Goal: Information Seeking & Learning: Learn about a topic

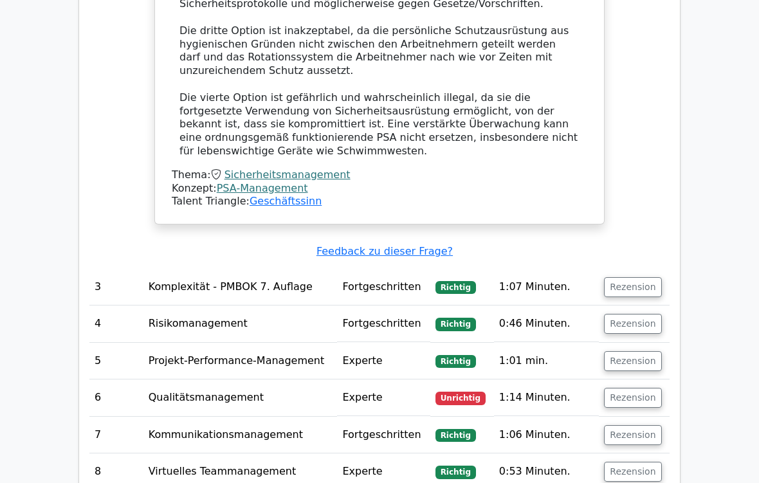
scroll to position [2753, 0]
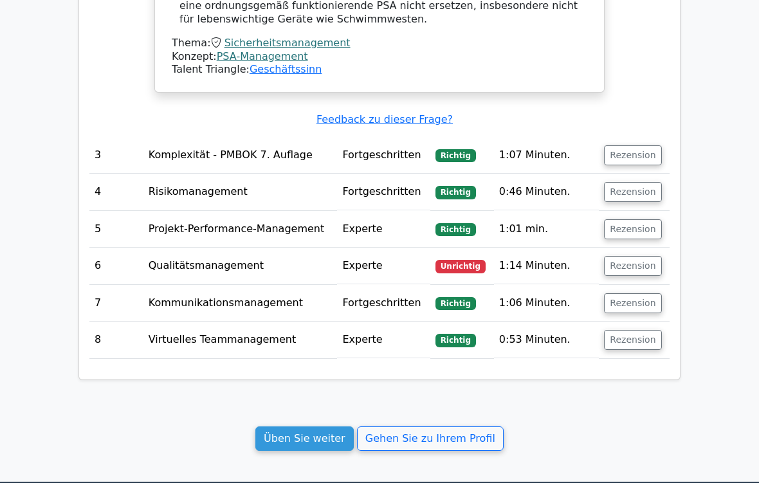
click at [322, 403] on link "Üben Sie weiter" at bounding box center [305, 439] width 98 height 24
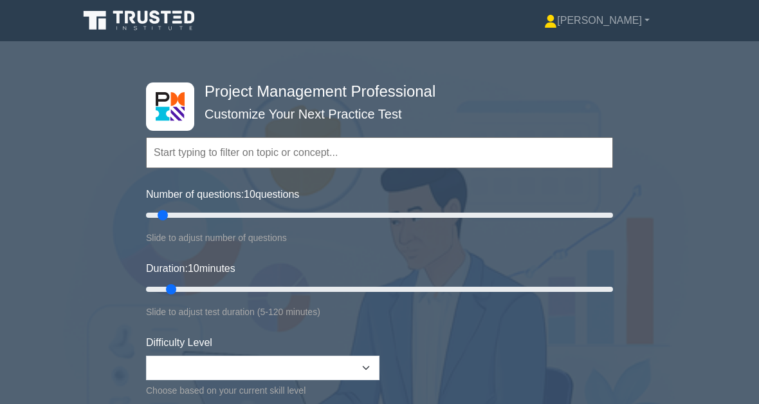
click at [231, 154] on input "text" at bounding box center [379, 152] width 467 height 31
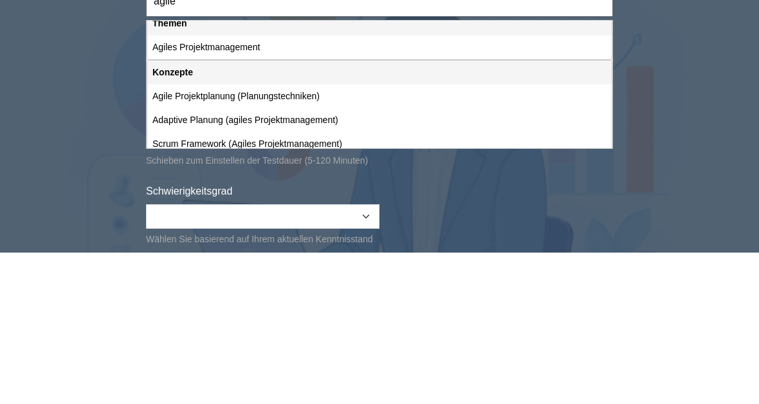
scroll to position [2, 0]
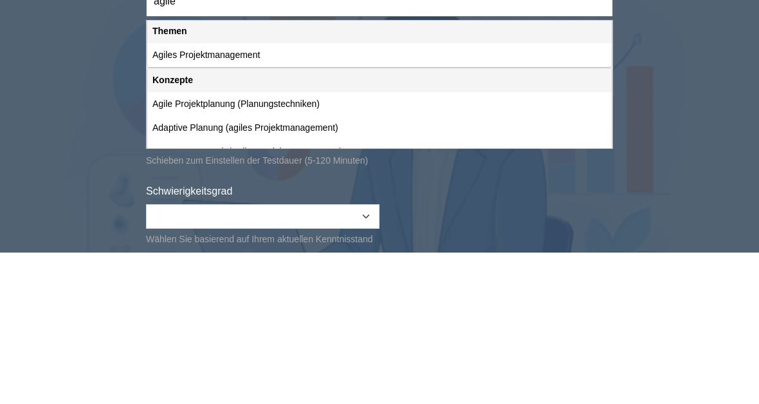
click at [259, 194] on div "Agiles Projektmanagement" at bounding box center [379, 206] width 465 height 24
type input "Agiles Projektmanagement"
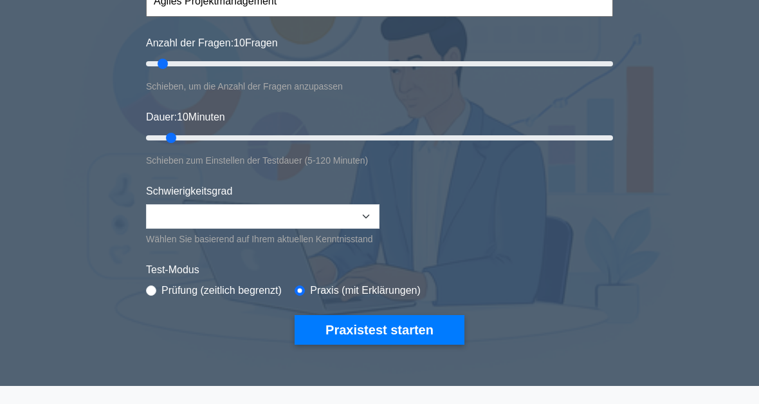
type input "20"
click at [191, 68] on input "Anzahl der Fragen: 10 Fragen" at bounding box center [379, 63] width 467 height 15
click at [207, 140] on input "Dauer: 10 Minuten" at bounding box center [379, 137] width 467 height 15
type input "25"
click at [237, 135] on input "Dauer: 20 Minuten" at bounding box center [379, 137] width 467 height 15
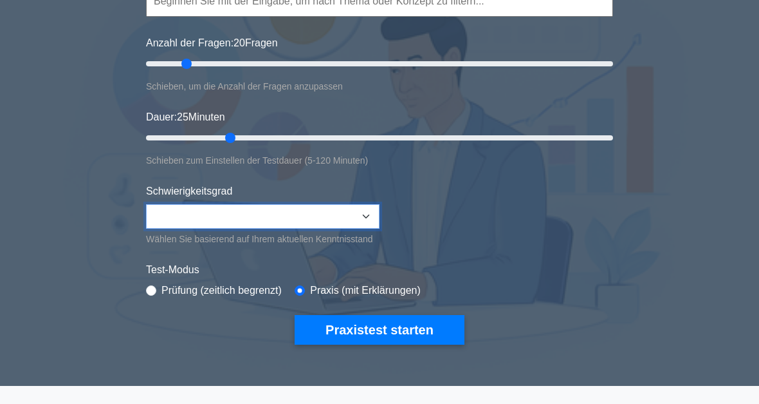
click at [365, 210] on select "Beginner Intermediate Expert" at bounding box center [263, 216] width 234 height 24
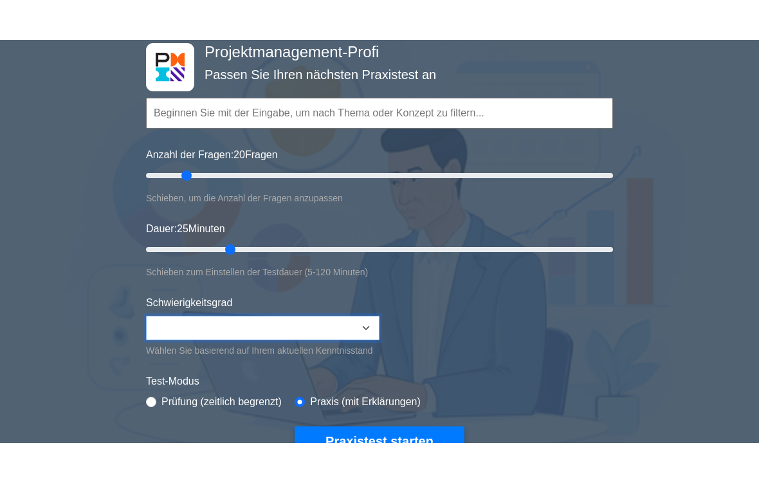
scroll to position [79, 0]
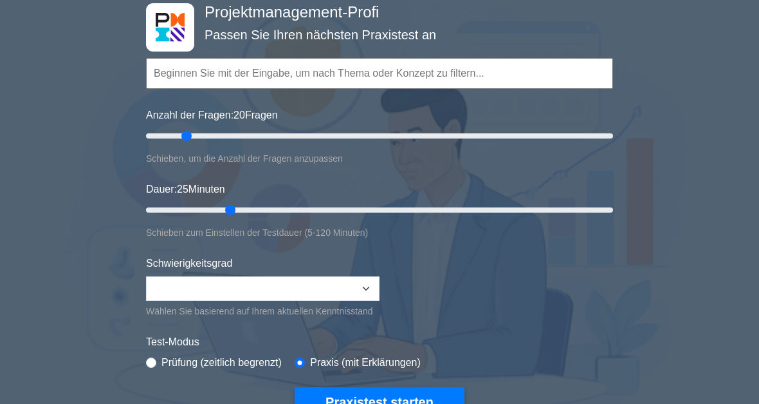
click at [316, 70] on input "text" at bounding box center [379, 74] width 467 height 31
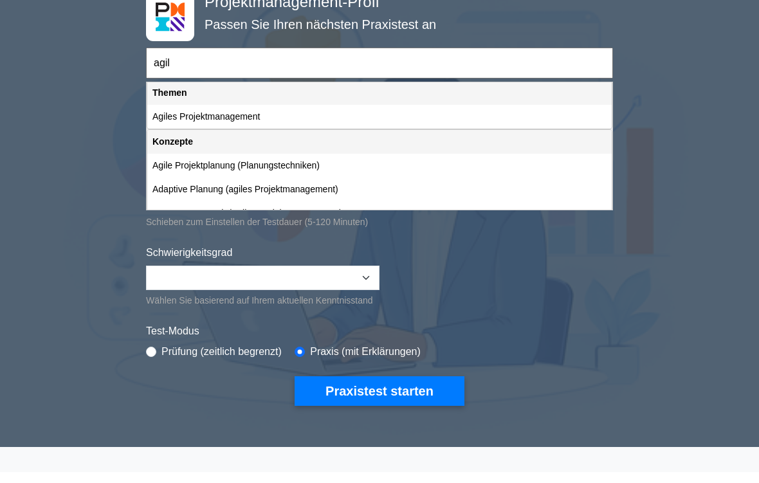
click at [272, 116] on div "Agiles Projektmanagement" at bounding box center [379, 128] width 465 height 24
type input "Agiles Projektmanagement"
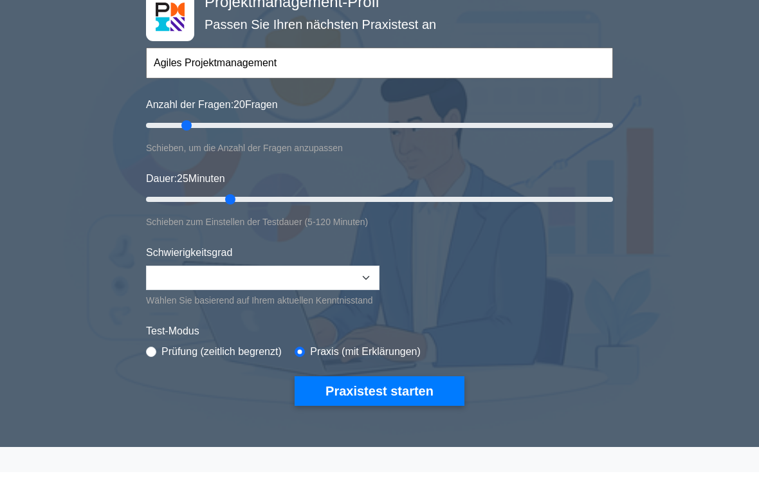
scroll to position [89, 0]
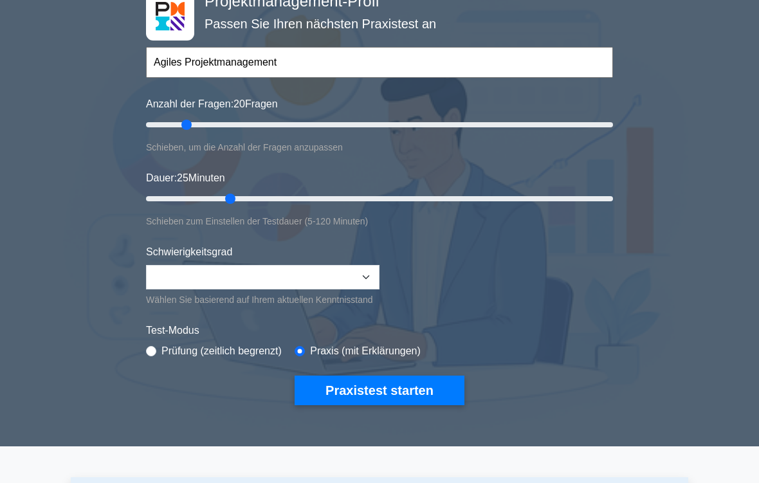
click at [405, 403] on button "Praxistest starten" at bounding box center [380, 392] width 170 height 30
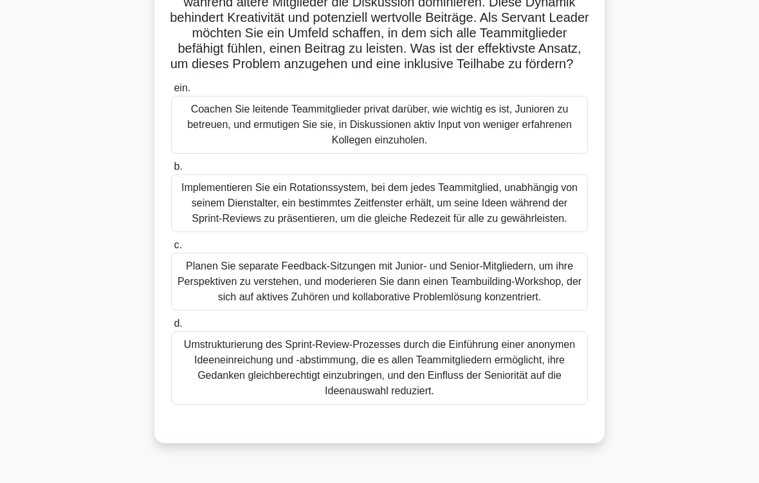
scroll to position [155, 0]
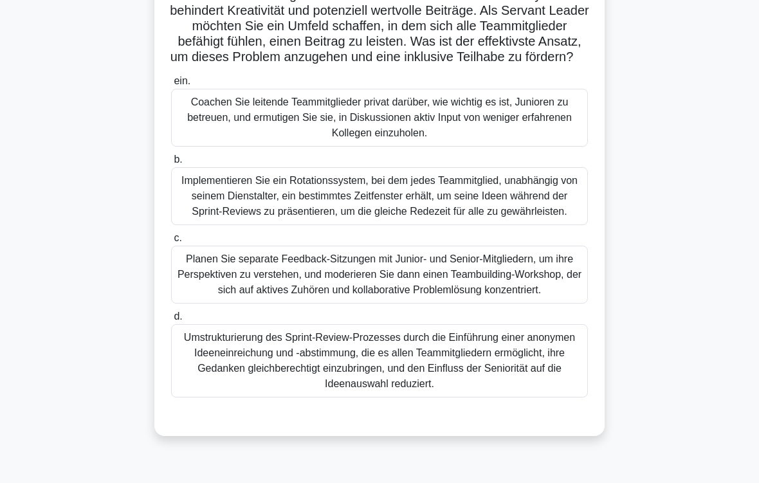
click at [414, 144] on div "Coachen Sie leitende Teammitglieder privat darüber, wie wichtig es ist, Juniore…" at bounding box center [379, 118] width 417 height 58
click at [171, 86] on input "ein. Coachen Sie leitende Teammitglieder privat darüber, wie wichtig es ist, Ju…" at bounding box center [171, 81] width 0 height 8
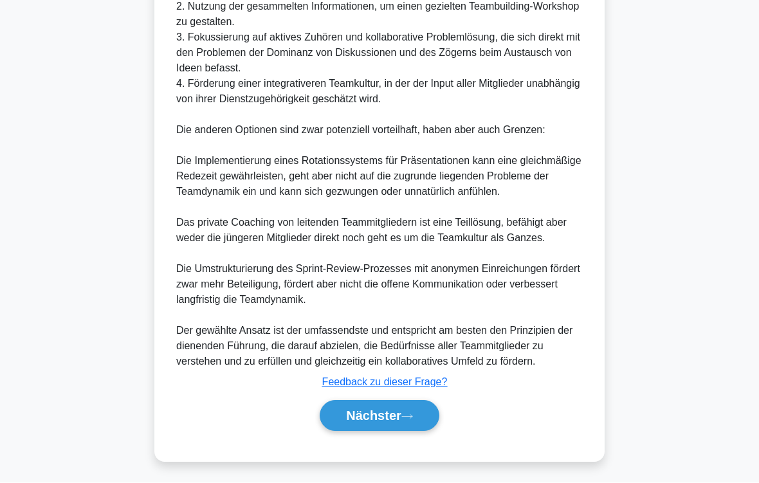
scroll to position [898, 0]
click at [414, 403] on button "Nächster" at bounding box center [380, 416] width 120 height 31
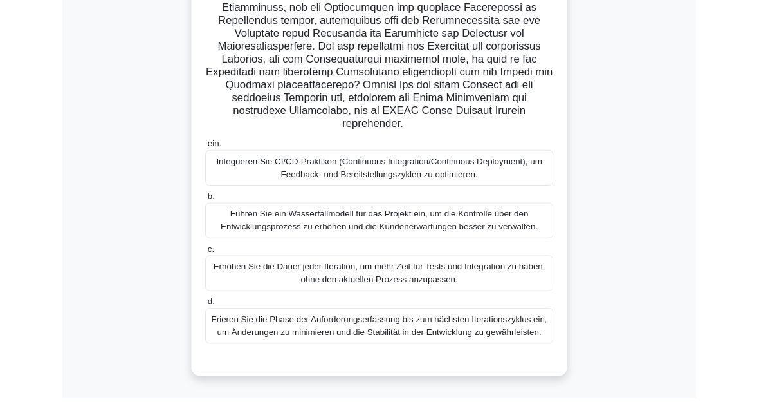
scroll to position [333, 0]
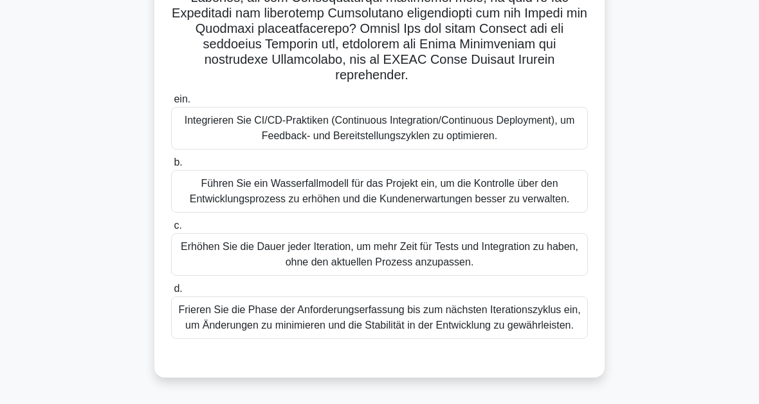
click at [517, 329] on div "Frieren Sie die Phase der Anforderungserfassung bis zum nächsten Iterationszykl…" at bounding box center [379, 317] width 417 height 42
click at [171, 293] on input "d. Frieren Sie die Phase der Anforderungserfassung bis zum nächsten Iterationsz…" at bounding box center [171, 288] width 0 height 8
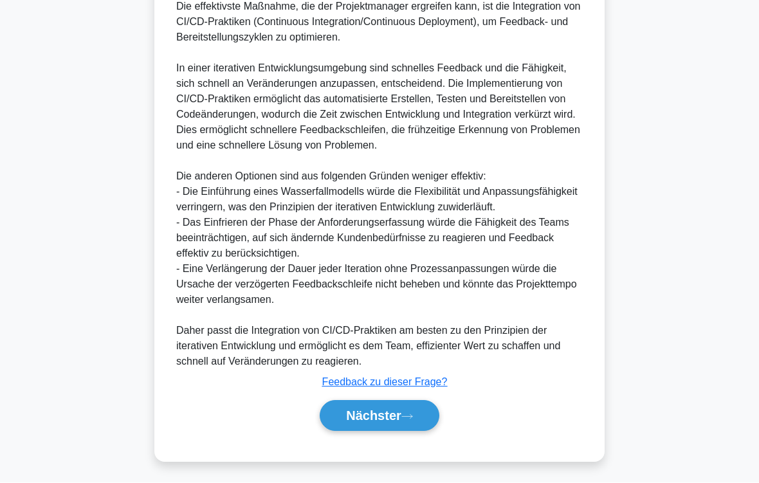
scroll to position [759, 0]
click at [432, 403] on button "Nächster" at bounding box center [380, 416] width 120 height 31
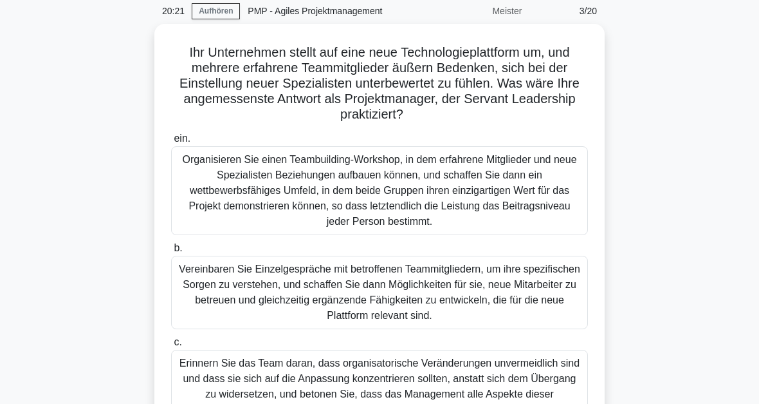
scroll to position [51, 0]
click at [387, 293] on div "Vereinbaren Sie Einzelgespräche mit betroffenen Teammitgliedern, um ihre spezif…" at bounding box center [379, 292] width 417 height 73
click at [171, 252] on input "b. Vereinbaren Sie Einzelgespräche mit betroffenen Teammitgliedern, um ihre spe…" at bounding box center [171, 248] width 0 height 8
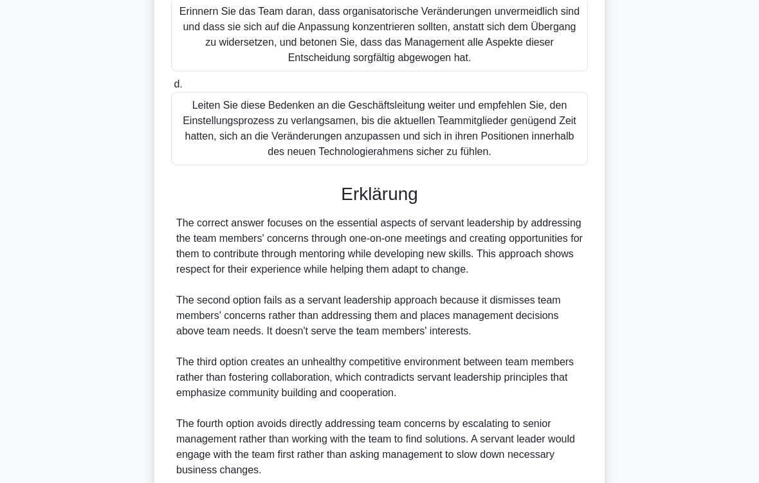
scroll to position [542, 0]
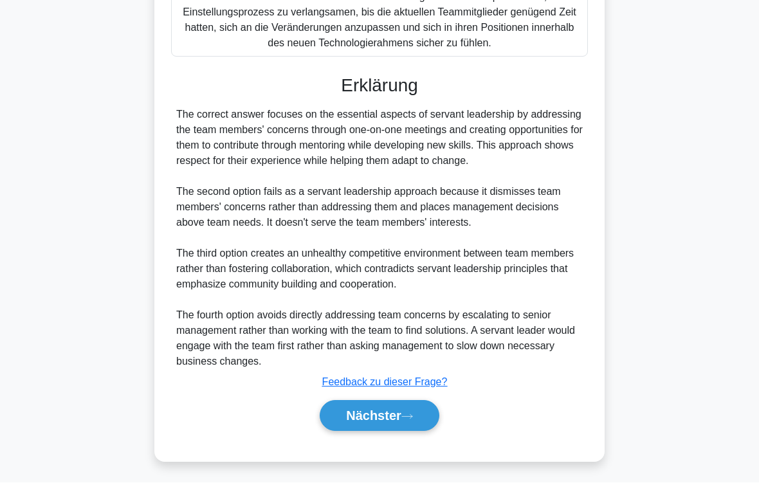
click at [424, 403] on button "Nächster" at bounding box center [380, 416] width 120 height 31
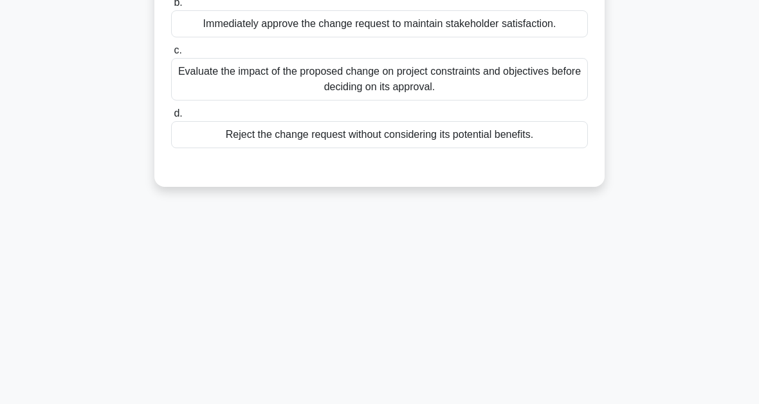
scroll to position [0, 0]
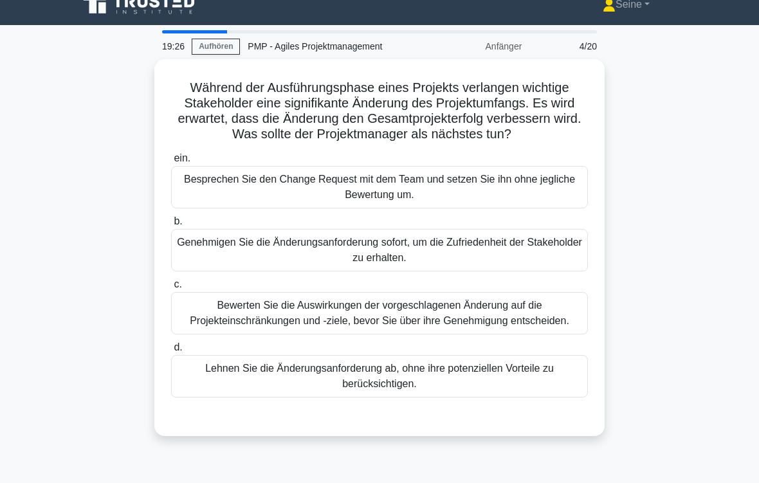
scroll to position [28, 0]
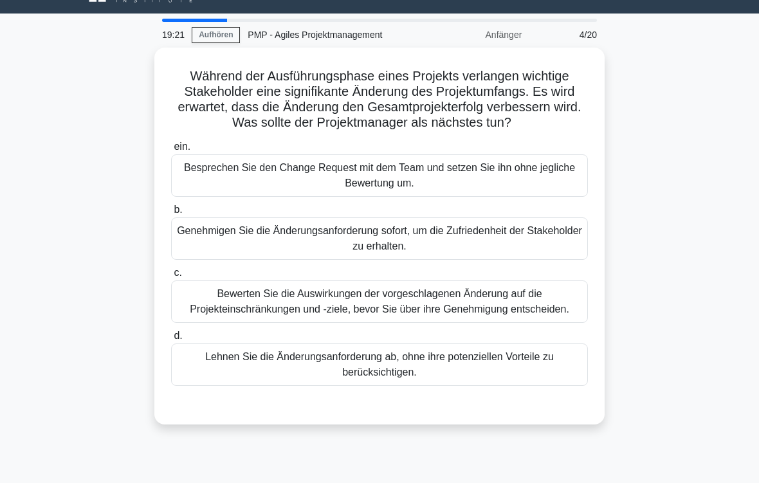
click at [521, 323] on div "Bewerten Sie die Auswirkungen der vorgeschlagenen Änderung auf die Projekteinsc…" at bounding box center [379, 302] width 417 height 42
click at [171, 277] on input "c. Bewerten Sie die Auswirkungen der vorgeschlagenen Änderung auf die Projektei…" at bounding box center [171, 273] width 0 height 8
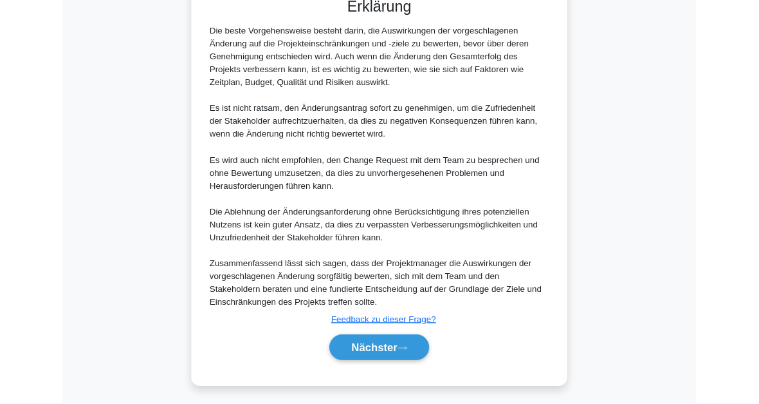
scroll to position [575, 0]
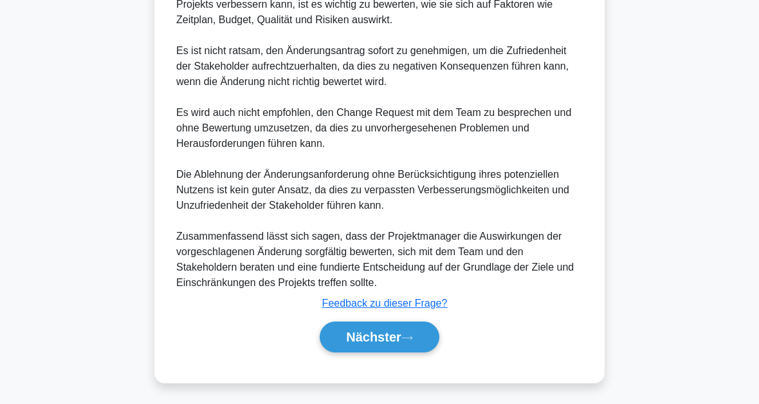
click at [434, 333] on button "Nächster" at bounding box center [380, 336] width 120 height 31
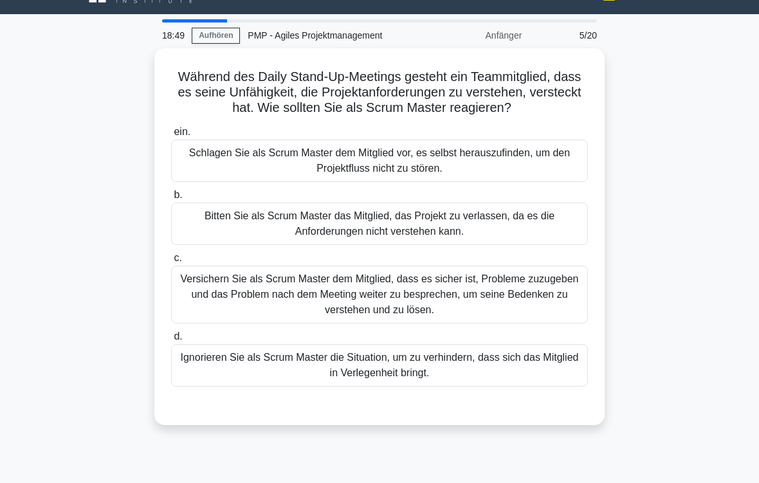
scroll to position [30, 0]
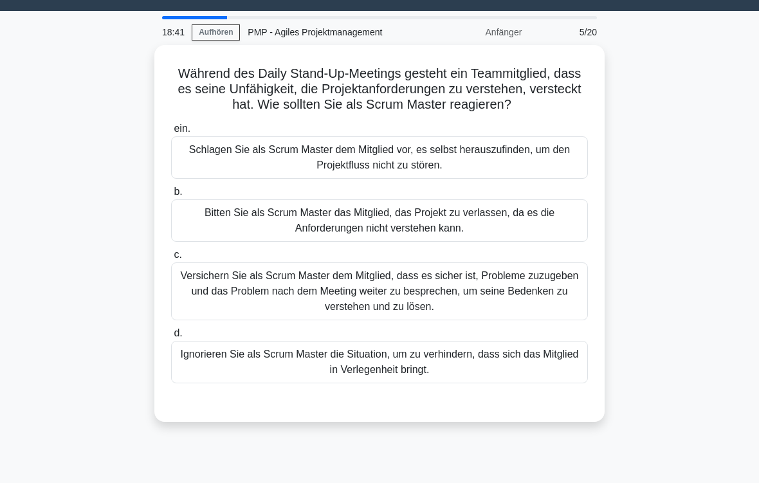
click at [519, 301] on div "Versichern Sie als Scrum Master dem Mitglied, dass es sicher ist, Probleme zuzu…" at bounding box center [379, 292] width 417 height 58
click at [171, 259] on input "c. Versichern Sie als Scrum Master dem Mitglied, dass es sicher ist, Probleme z…" at bounding box center [171, 255] width 0 height 8
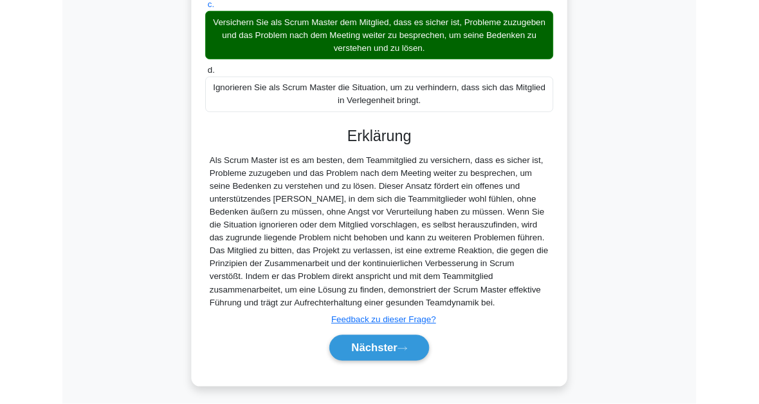
scroll to position [405, 0]
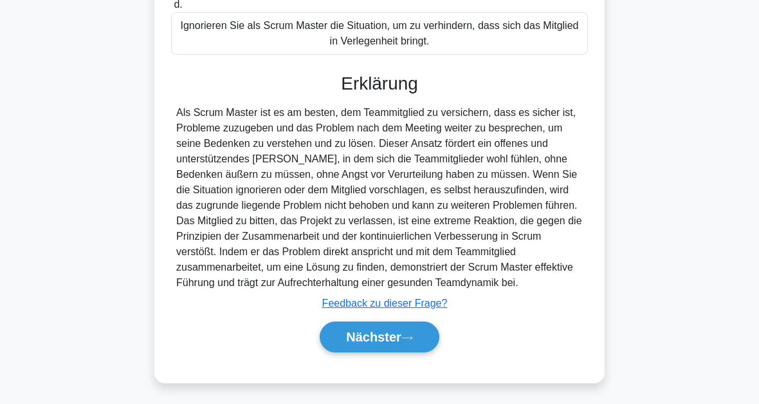
click at [432, 336] on button "Nächster" at bounding box center [380, 336] width 120 height 31
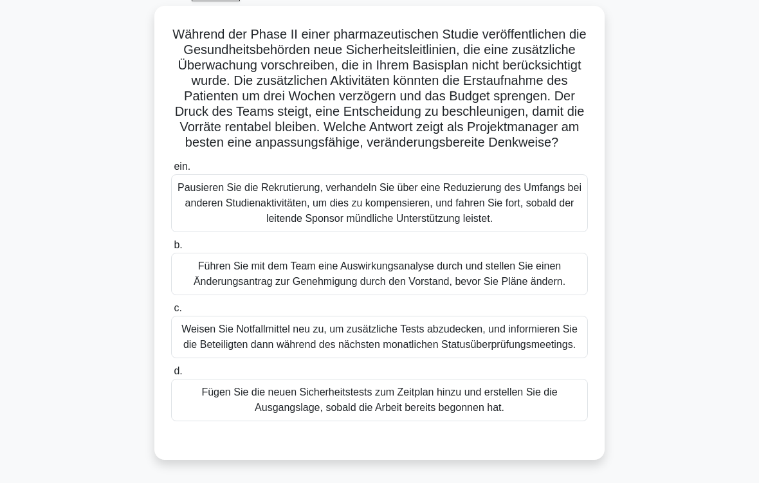
scroll to position [78, 0]
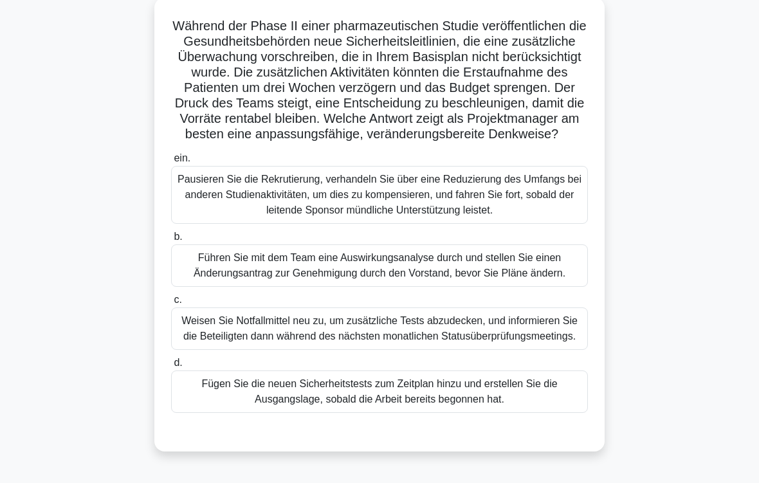
click at [535, 287] on div "Führen Sie mit dem Team eine Auswirkungsanalyse durch und stellen Sie einen Änd…" at bounding box center [379, 266] width 417 height 42
click at [171, 241] on input "b. Führen Sie mit dem Team eine Auswirkungsanalyse durch und stellen Sie einen …" at bounding box center [171, 237] width 0 height 8
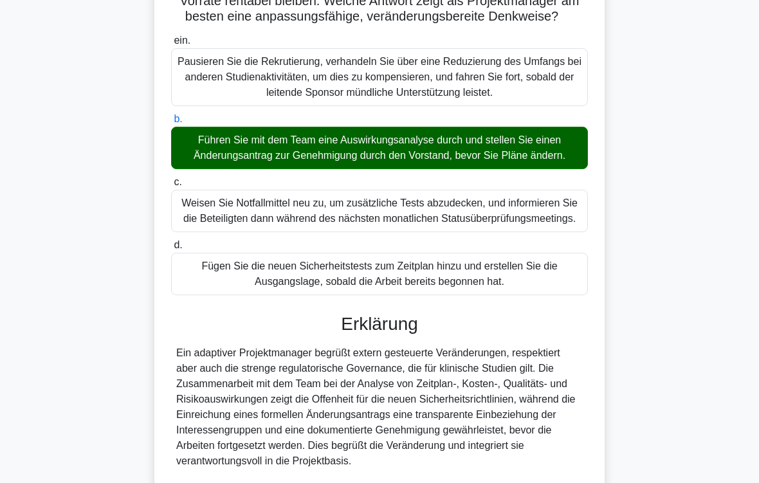
scroll to position [542, 0]
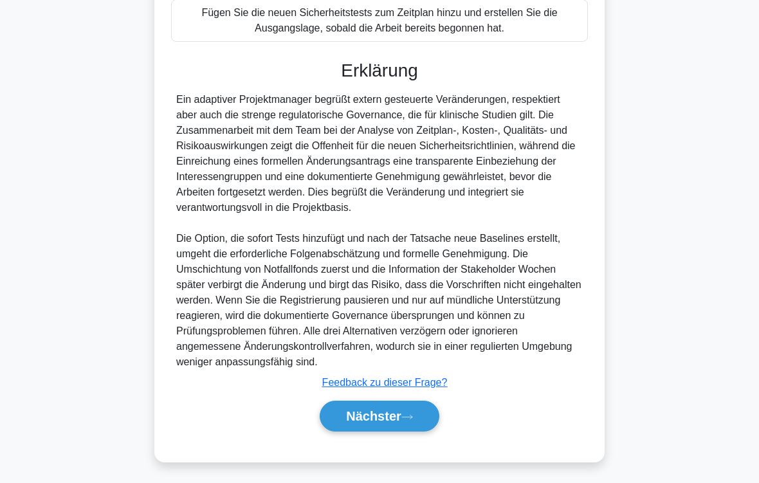
click at [423, 423] on button "Nächster" at bounding box center [380, 416] width 120 height 31
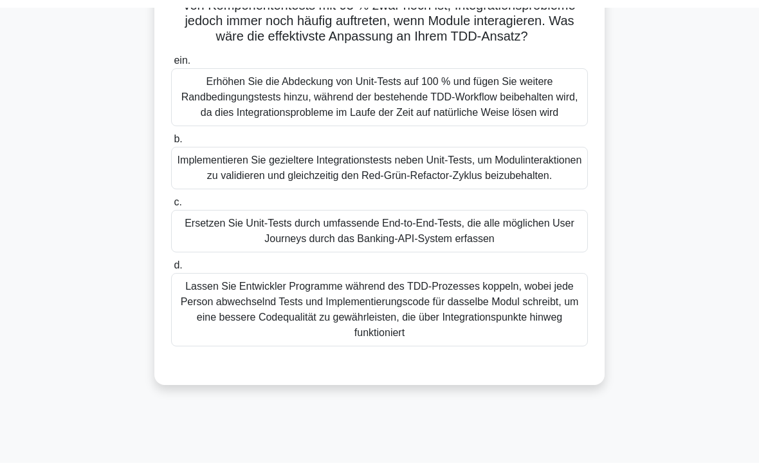
scroll to position [137, 0]
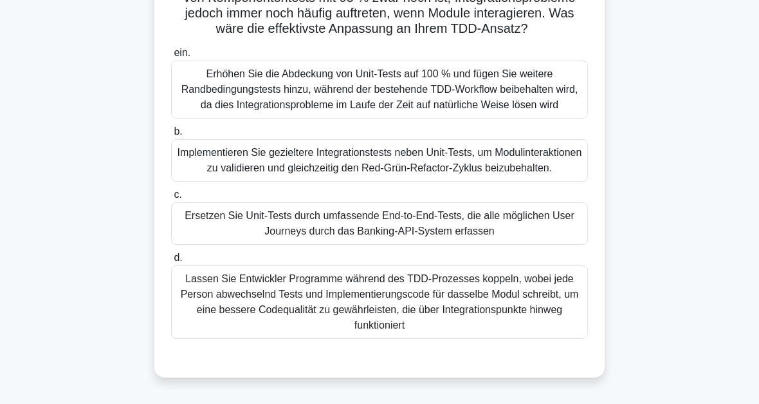
click at [398, 339] on div "Lassen Sie Entwickler Programme während des TDD-Prozesses koppeln, wobei jede P…" at bounding box center [379, 301] width 417 height 73
click at [171, 262] on input "d. Lassen Sie Entwickler Programme während des TDD-Prozesses koppeln, wobei jed…" at bounding box center [171, 258] width 0 height 8
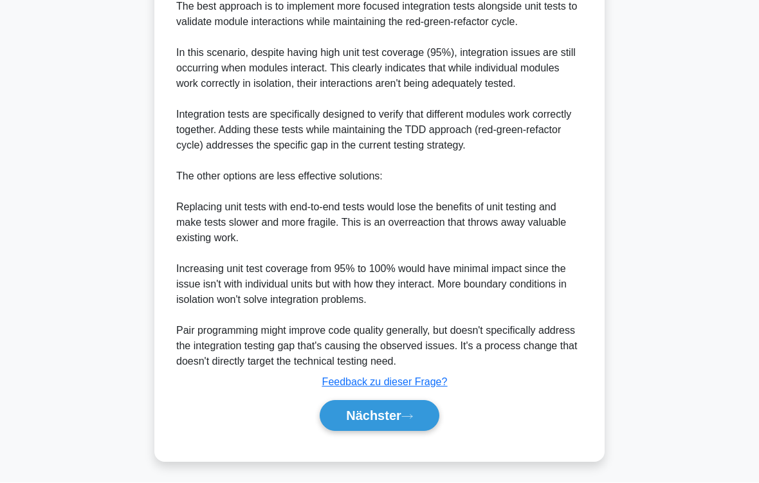
scroll to position [636, 0]
click at [416, 420] on button "Nächster" at bounding box center [380, 416] width 120 height 31
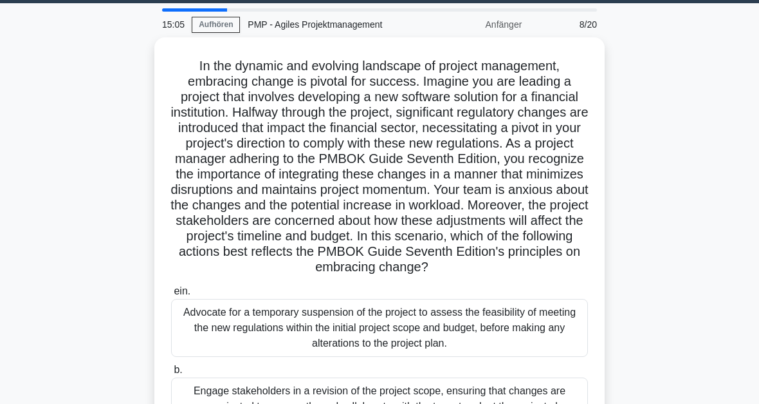
scroll to position [37, 0]
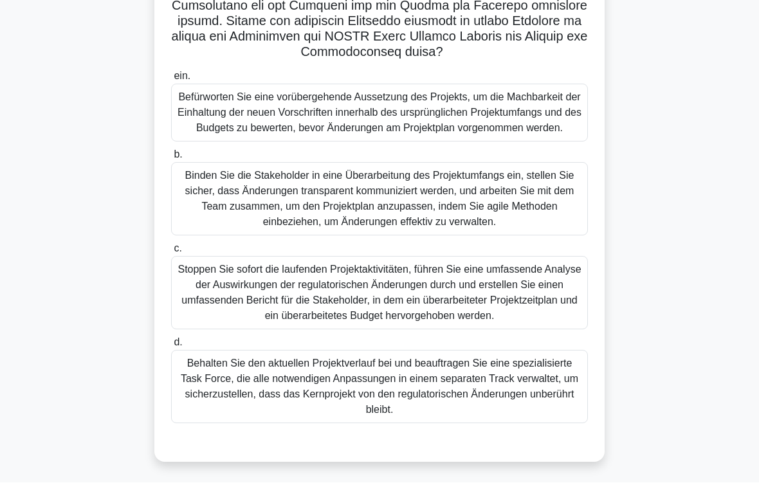
scroll to position [310, 0]
click at [414, 236] on div "Binden Sie die Stakeholder in eine Überarbeitung des Projektumfangs ein, stelle…" at bounding box center [379, 199] width 417 height 73
click at [171, 160] on input "b. Binden Sie die Stakeholder in eine Überarbeitung des Projektumfangs ein, ste…" at bounding box center [171, 155] width 0 height 8
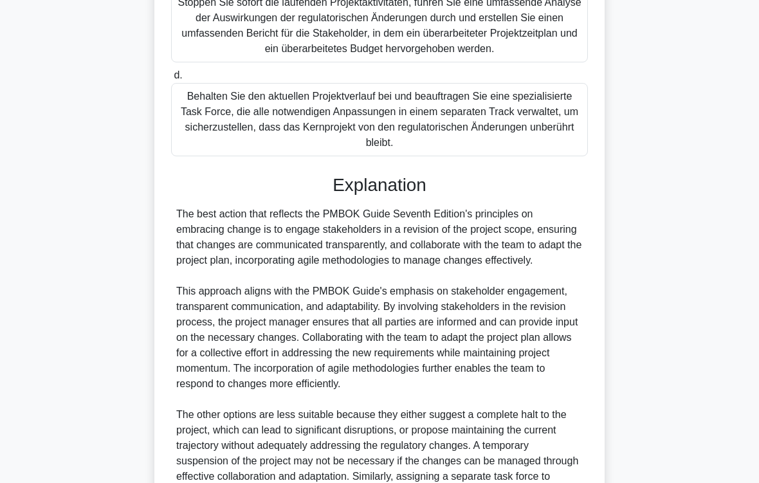
scroll to position [820, 0]
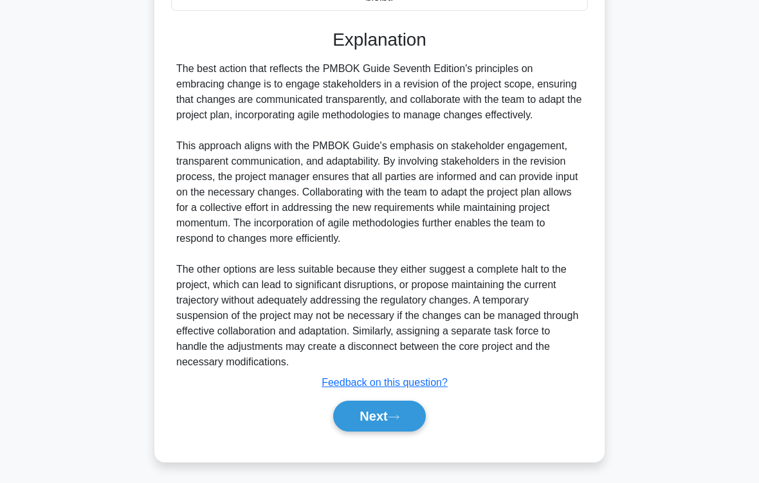
click at [401, 422] on button "Next" at bounding box center [379, 416] width 92 height 31
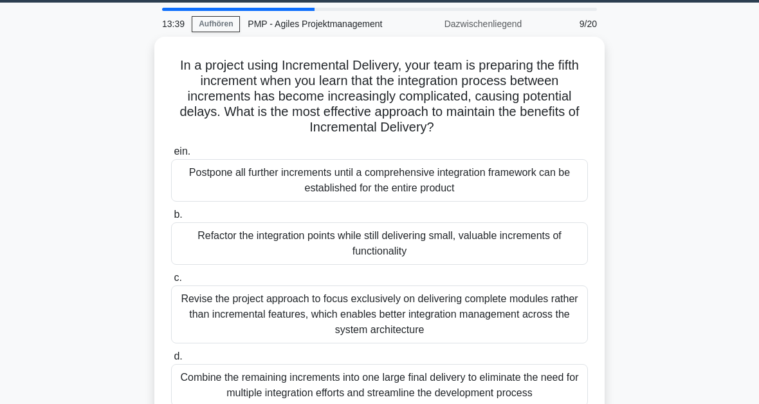
scroll to position [0, 0]
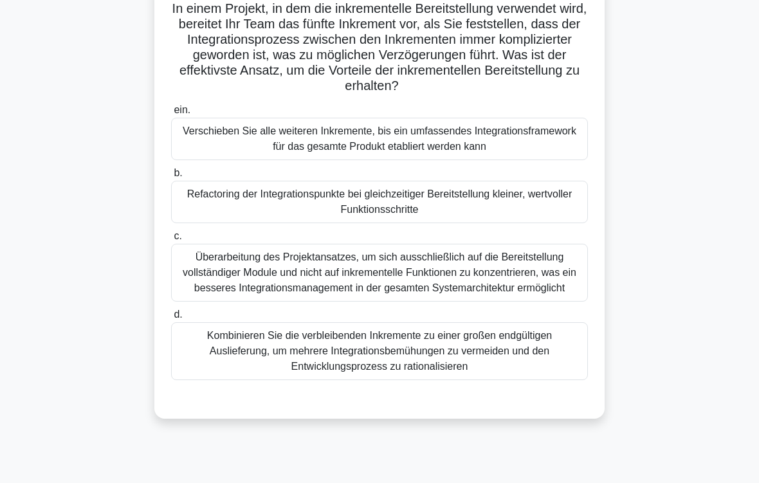
scroll to position [95, 0]
click at [423, 223] on div "Refactoring der Integrationspunkte bei gleichzeitiger Bereitstellung kleiner, w…" at bounding box center [379, 202] width 417 height 42
click at [171, 178] on input "b. Refactoring der Integrationspunkte bei gleichzeitiger Bereitstellung kleiner…" at bounding box center [171, 173] width 0 height 8
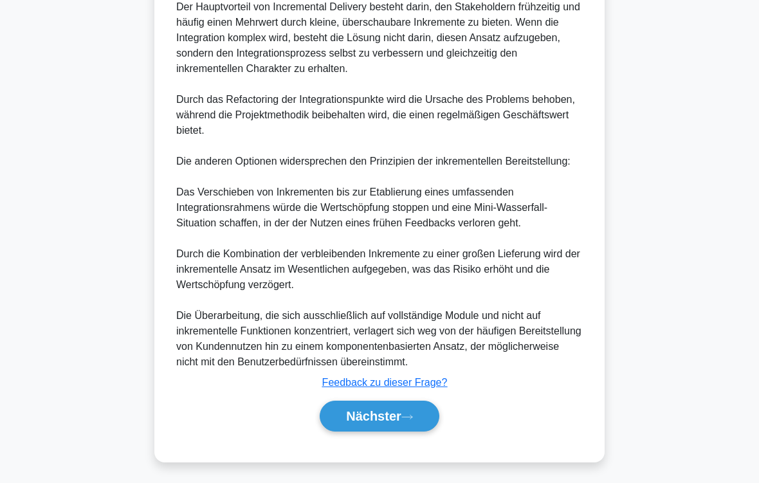
scroll to position [681, 0]
click at [406, 420] on button "Nächster" at bounding box center [380, 416] width 120 height 31
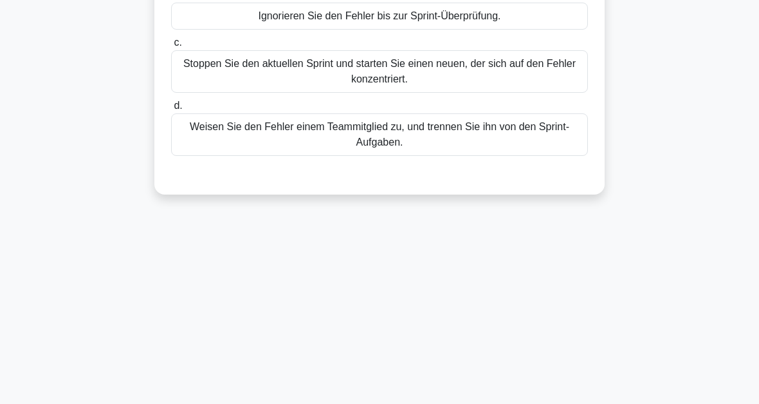
scroll to position [0, 0]
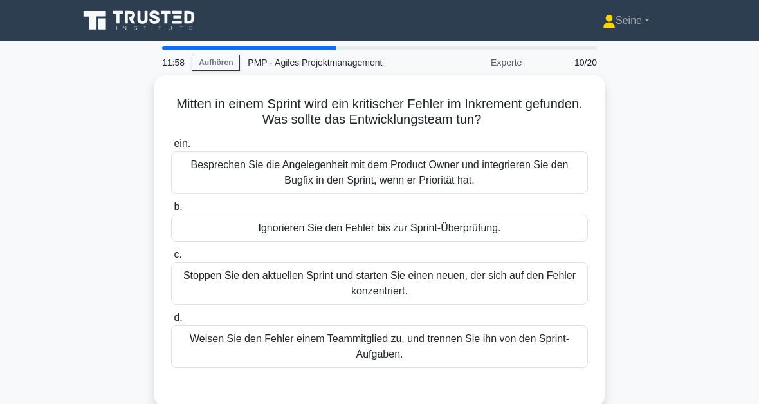
click at [369, 165] on div "Besprechen Sie die Angelegenheit mit dem Product Owner und integrieren Sie den …" at bounding box center [379, 172] width 417 height 42
click at [171, 148] on input "ein. Besprechen Sie die Angelegenheit mit dem Product Owner und integrieren Sie…" at bounding box center [171, 144] width 0 height 8
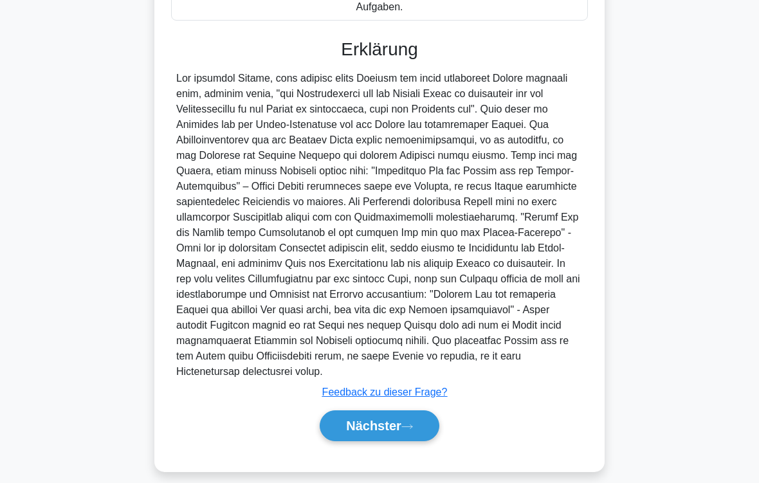
scroll to position [403, 0]
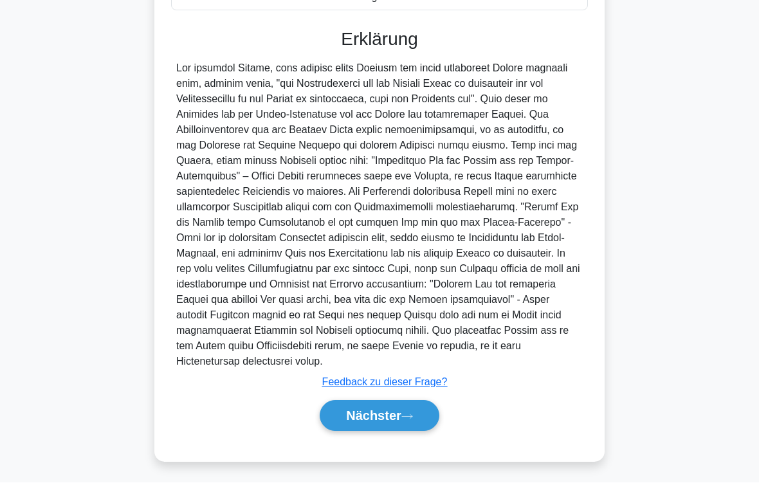
click at [429, 415] on button "Nächster" at bounding box center [380, 416] width 120 height 31
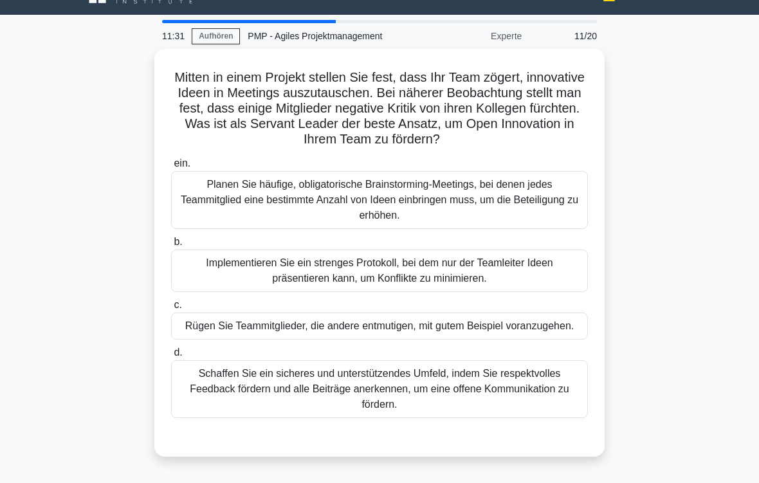
scroll to position [26, 0]
click at [535, 417] on div "Schaffen Sie ein sicheres und unterstützendes Umfeld, indem Sie respektvolles F…" at bounding box center [379, 389] width 417 height 58
click at [171, 357] on input "d. Schaffen Sie ein sicheres und unterstützendes Umfeld, indem Sie respektvolle…" at bounding box center [171, 353] width 0 height 8
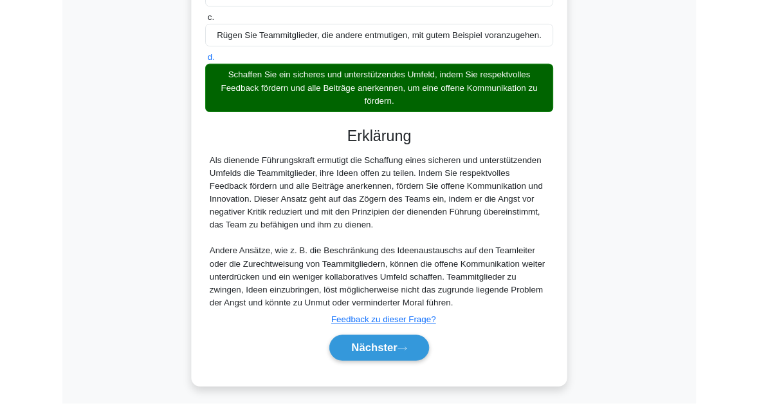
scroll to position [452, 0]
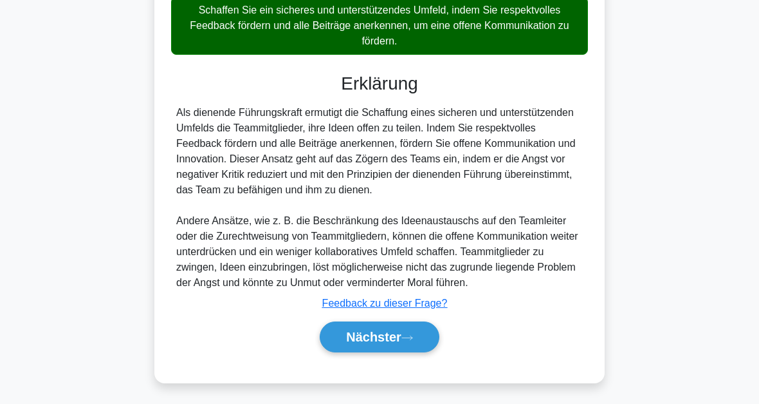
click at [420, 334] on button "Nächster" at bounding box center [380, 336] width 120 height 31
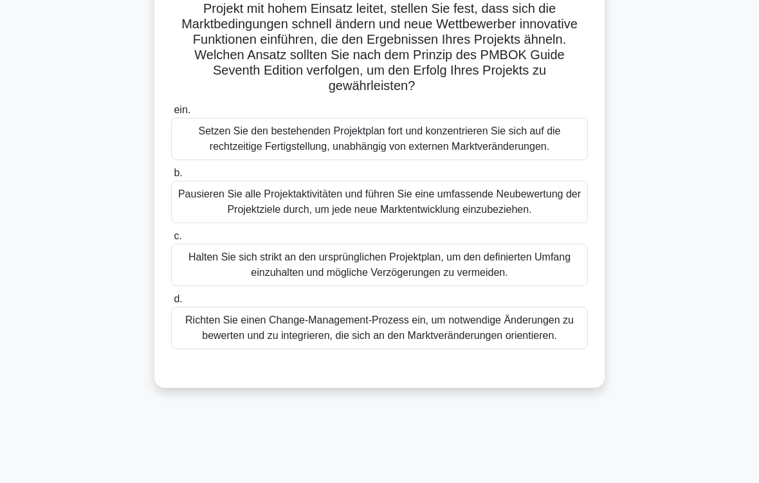
scroll to position [111, 0]
click at [516, 349] on div "Richten Sie einen Change-Management-Prozess ein, um notwendige Änderungen zu be…" at bounding box center [379, 328] width 417 height 42
click at [171, 304] on input "d. Richten Sie einen Change-Management-Prozess ein, um notwendige Änderungen zu…" at bounding box center [171, 299] width 0 height 8
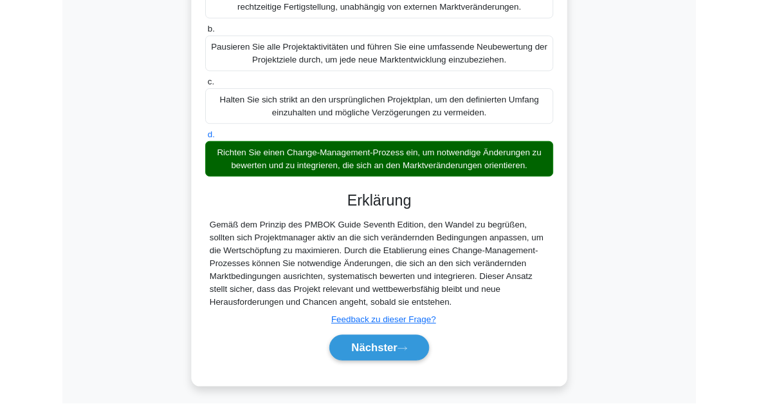
scroll to position [390, 0]
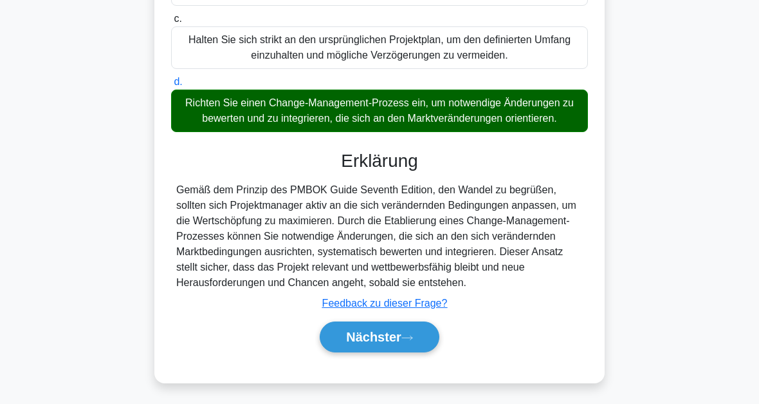
click at [423, 337] on button "Nächster" at bounding box center [380, 336] width 120 height 31
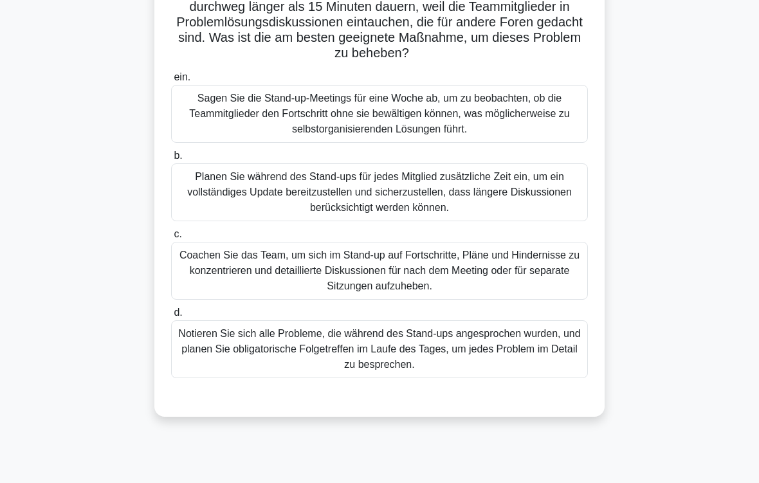
scroll to position [155, 0]
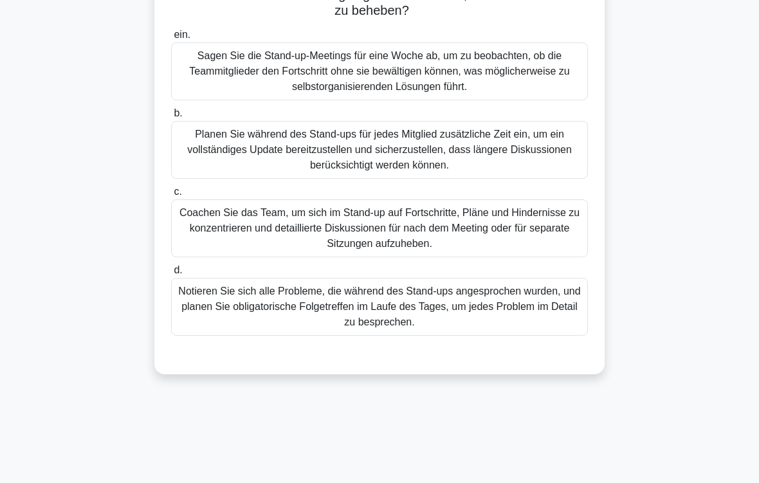
click at [532, 223] on div "Coachen Sie das Team, um sich im Stand-up auf Fortschritte, Pläne und Hindernis…" at bounding box center [379, 229] width 417 height 58
click at [171, 196] on input "c. Coachen Sie das Team, um sich im Stand-up auf Fortschritte, Pläne und Hinder…" at bounding box center [171, 192] width 0 height 8
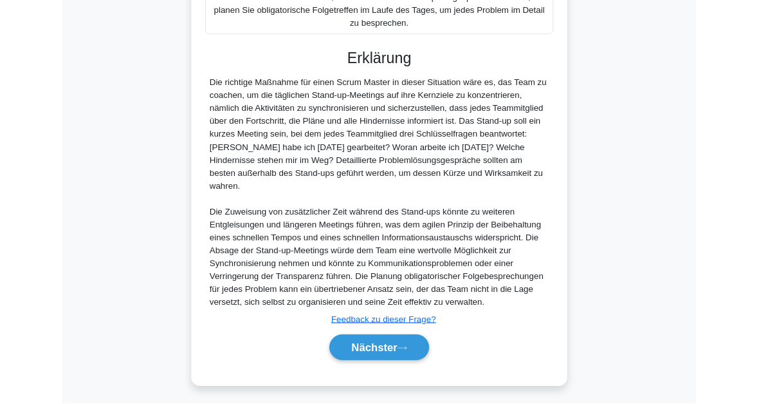
scroll to position [544, 0]
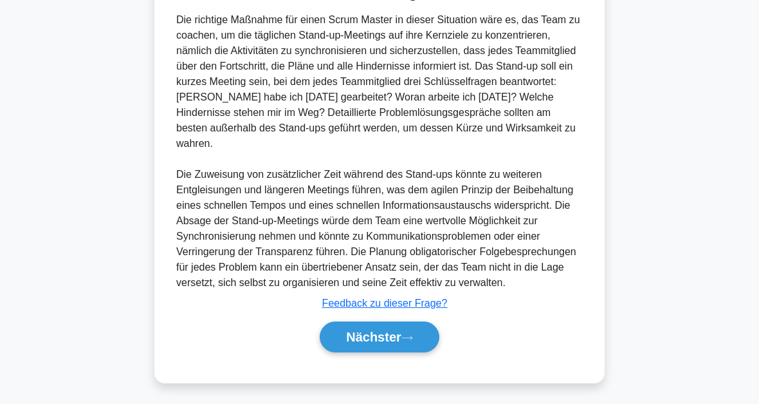
click at [425, 333] on button "Nächster" at bounding box center [380, 336] width 120 height 31
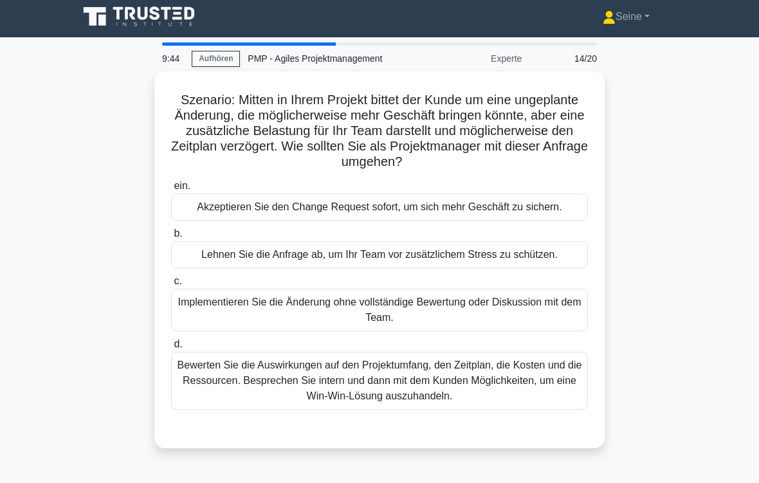
scroll to position [10, 0]
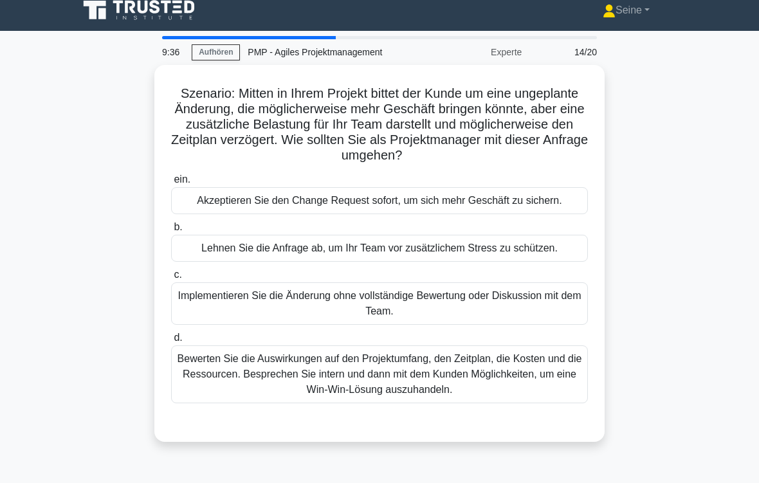
click at [530, 395] on div "Bewerten Sie die Auswirkungen auf den Projektumfang, den Zeitplan, die Kosten u…" at bounding box center [379, 375] width 417 height 58
click at [171, 342] on input "d. Bewerten Sie die Auswirkungen auf den Projektumfang, den Zeitplan, die Koste…" at bounding box center [171, 338] width 0 height 8
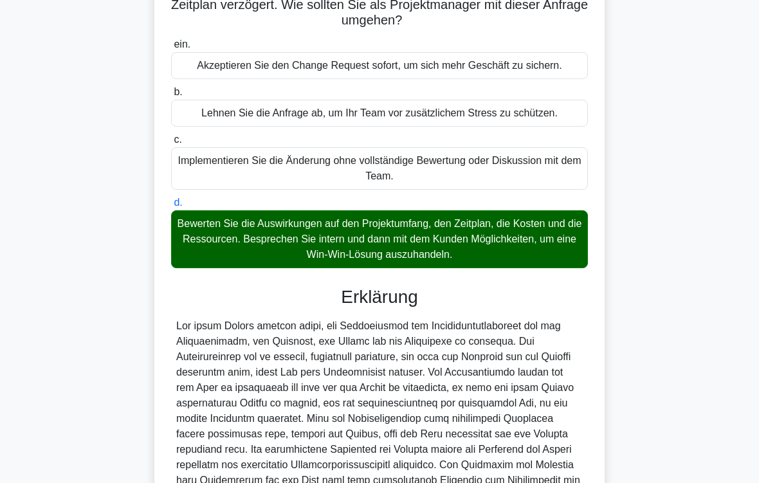
scroll to position [357, 0]
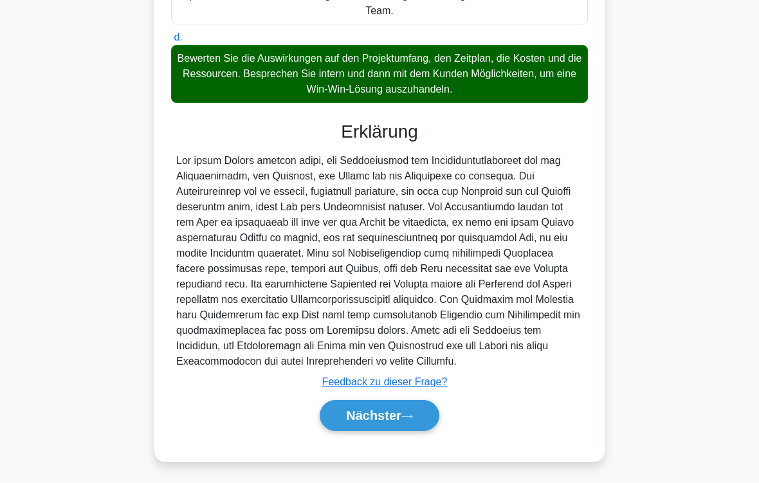
click at [423, 428] on button "Nächster" at bounding box center [380, 416] width 120 height 31
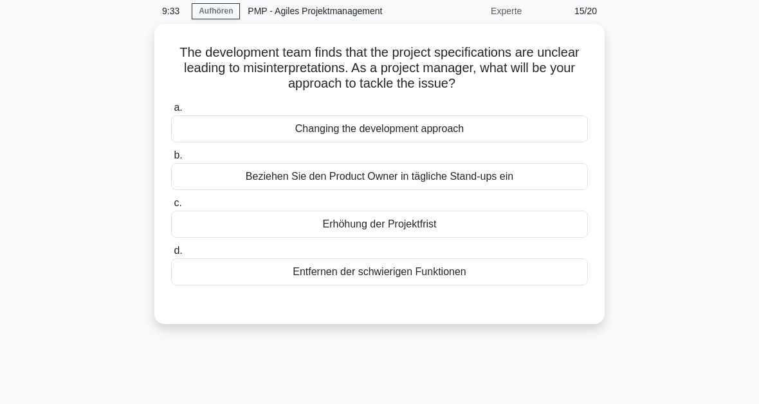
scroll to position [0, 0]
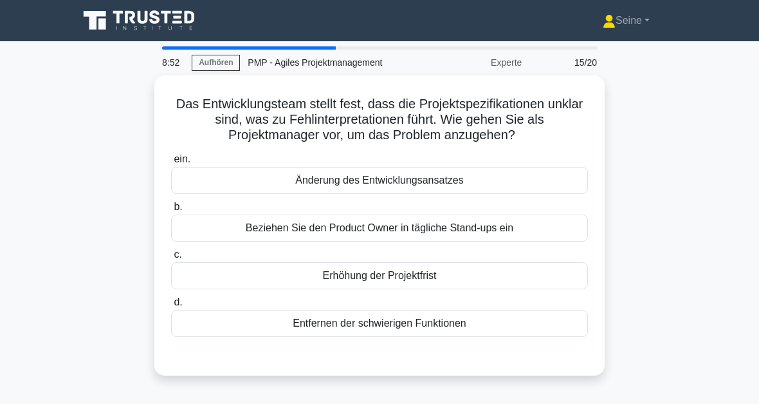
click at [423, 241] on div "Beziehen Sie den Product Owner in tägliche Stand-ups ein" at bounding box center [379, 227] width 417 height 27
click at [171, 211] on input "b. Beziehen Sie den Product Owner in tägliche Stand-ups ein" at bounding box center [171, 207] width 0 height 8
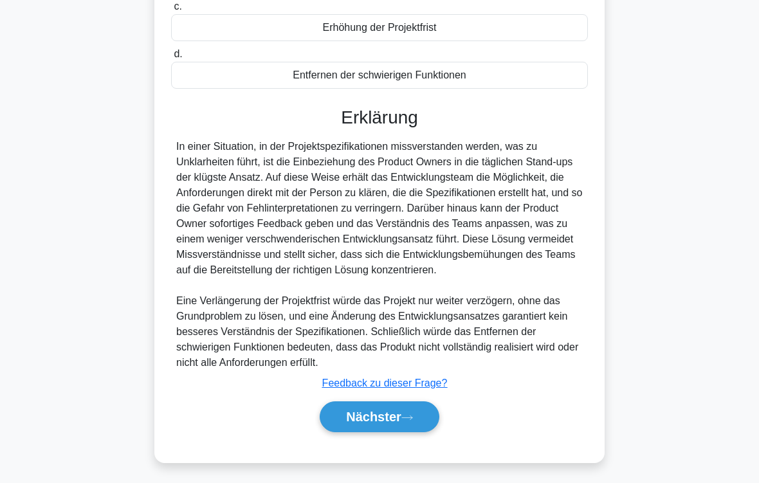
scroll to position [310, 0]
click at [426, 415] on button "Nächster" at bounding box center [380, 416] width 120 height 31
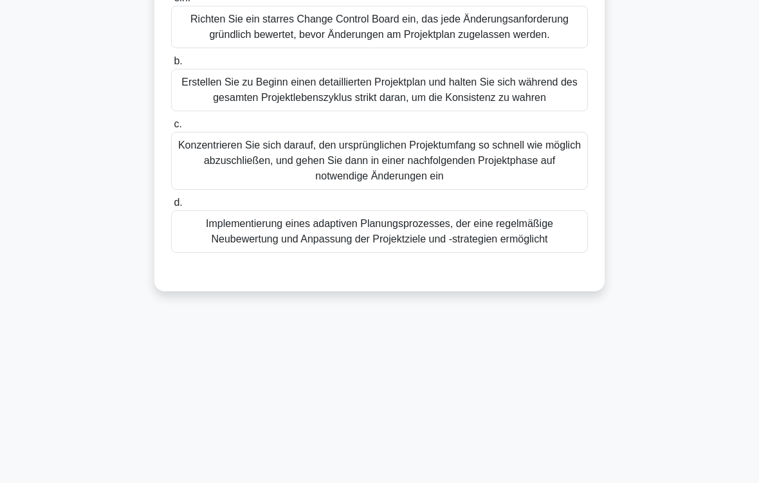
scroll to position [161, 0]
click at [525, 253] on div "Implementierung eines adaptiven Planungsprozesses, der eine regelmäßige Neubewe…" at bounding box center [379, 231] width 417 height 42
click at [171, 207] on input "d. Implementierung eines adaptiven Planungsprozesses, der eine regelmäßige Neub…" at bounding box center [171, 203] width 0 height 8
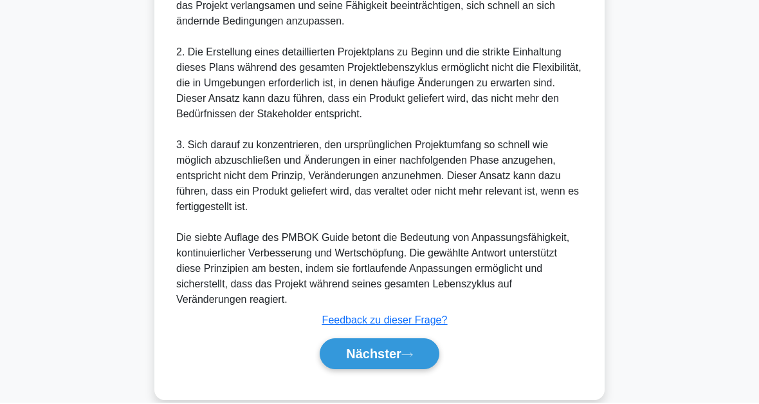
scroll to position [792, 0]
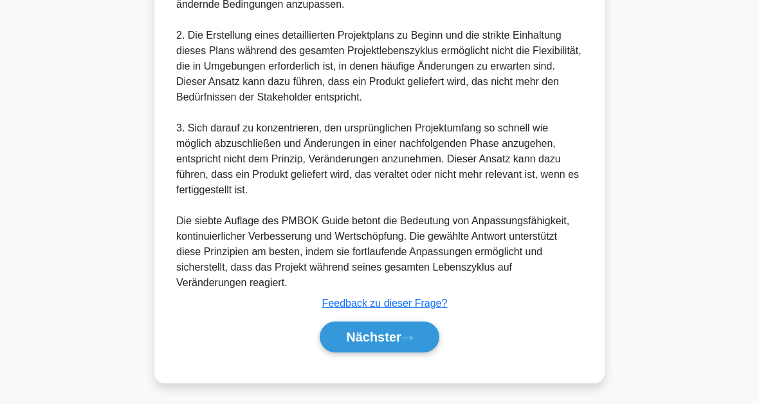
click at [419, 335] on button "Nächster" at bounding box center [380, 336] width 120 height 31
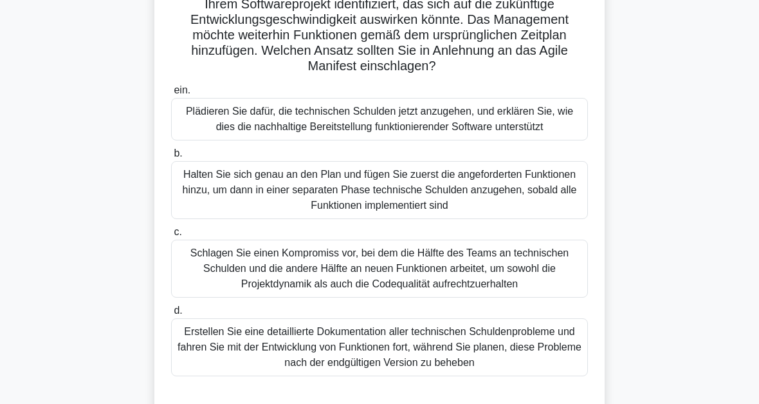
scroll to position [115, 0]
click at [499, 121] on div "Plädieren Sie dafür, die technischen Schulden jetzt anzugehen, und erklären Sie…" at bounding box center [379, 119] width 417 height 42
click at [171, 95] on input "ein. Plädieren Sie dafür, die technischen Schulden jetzt anzugehen, und erkläre…" at bounding box center [171, 90] width 0 height 8
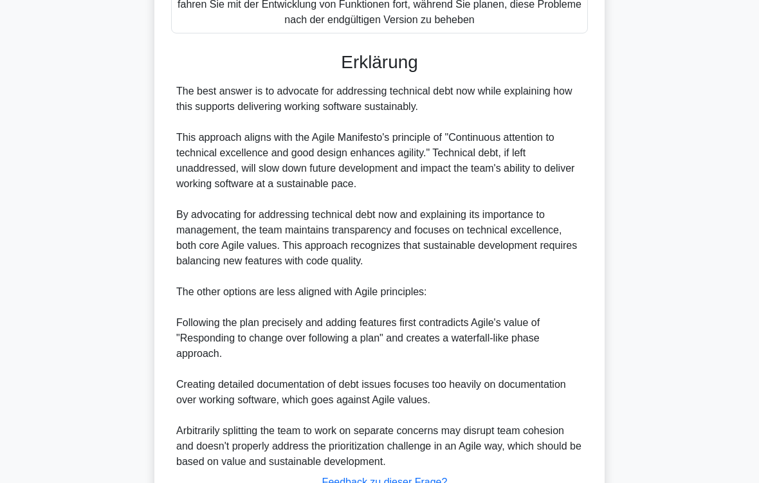
scroll to position [588, 0]
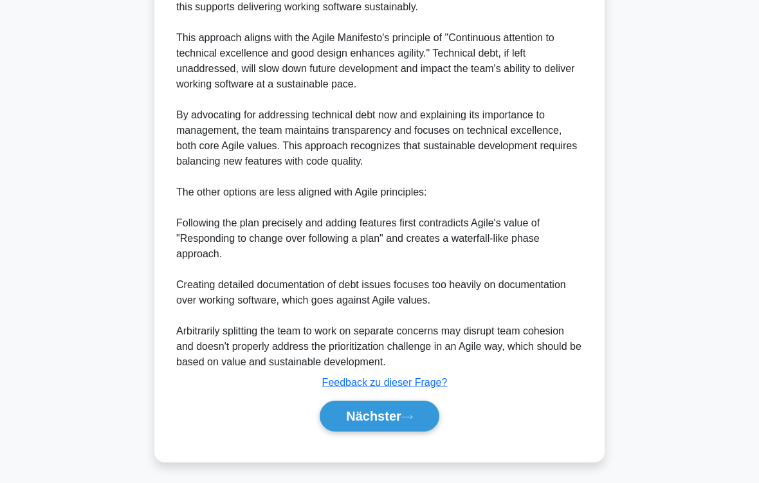
click at [410, 418] on icon at bounding box center [408, 417] width 12 height 7
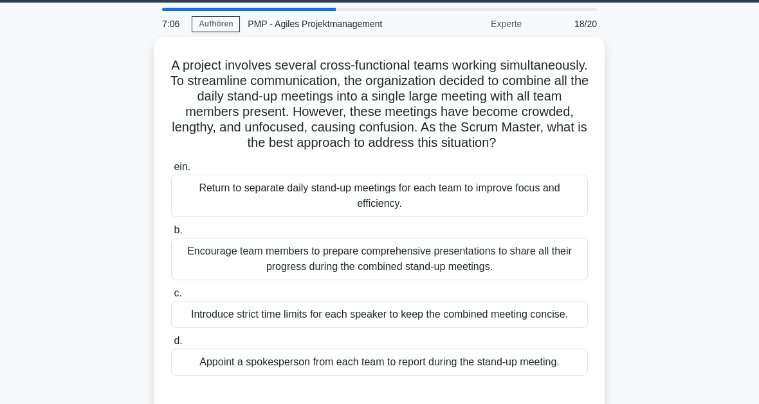
scroll to position [0, 0]
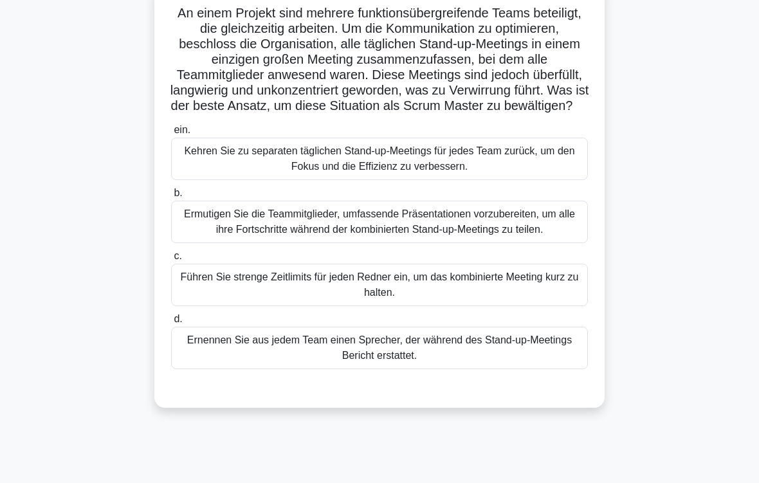
scroll to position [91, 0]
click at [535, 369] on div "Ernennen Sie aus jedem Team einen Sprecher, der während des Stand-up-Meetings B…" at bounding box center [379, 348] width 417 height 42
click at [171, 324] on input "d. Ernennen Sie aus jedem Team einen Sprecher, der während des Stand-up-Meeting…" at bounding box center [171, 319] width 0 height 8
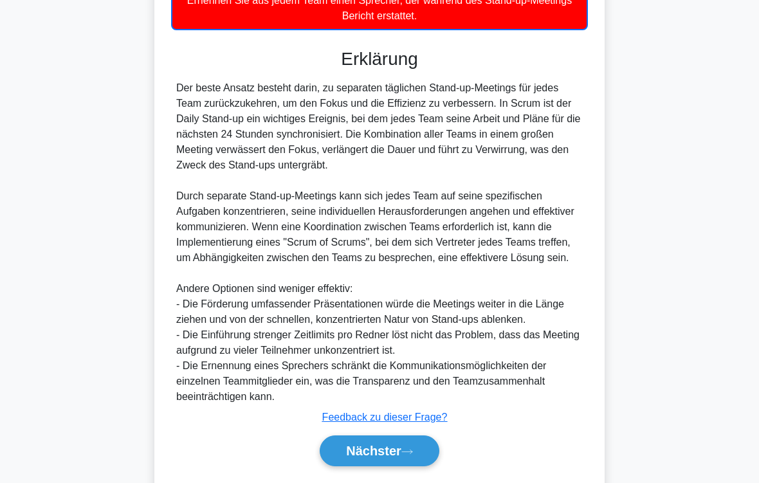
scroll to position [543, 0]
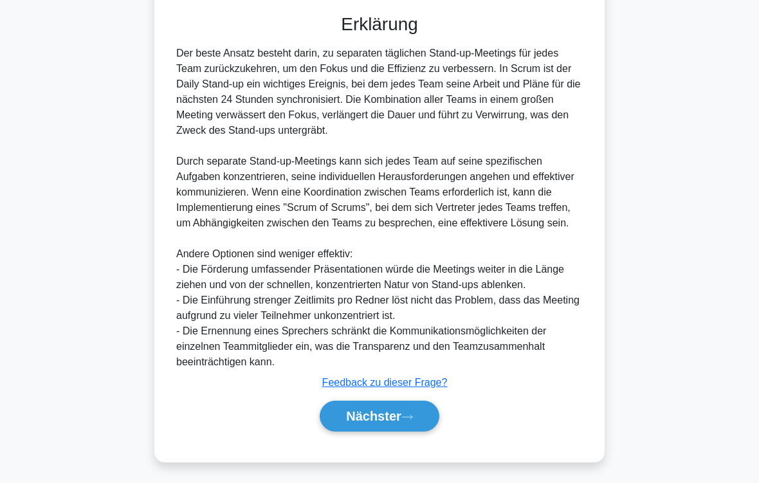
click at [416, 421] on button "Nächster" at bounding box center [380, 416] width 120 height 31
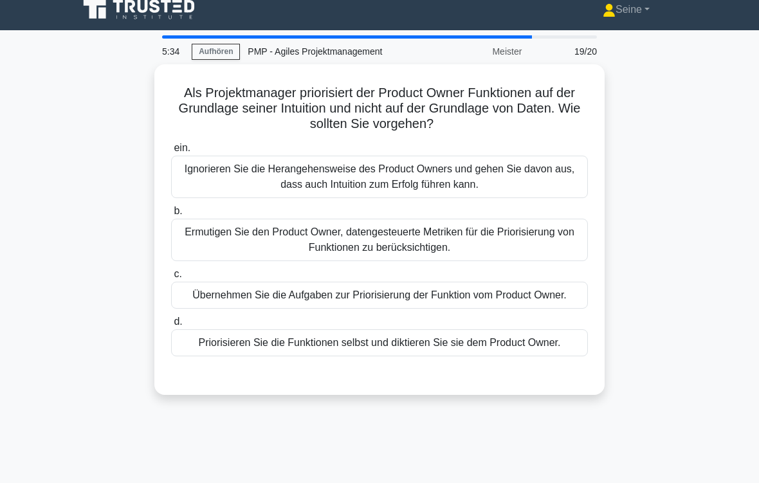
scroll to position [11, 0]
click at [501, 241] on div "Ermutigen Sie den Product Owner, datengesteuerte Metriken für die Priorisierung…" at bounding box center [379, 240] width 417 height 42
click at [171, 216] on input "b. Ermutigen Sie den Product Owner, datengesteuerte Metriken für die Priorisier…" at bounding box center [171, 211] width 0 height 8
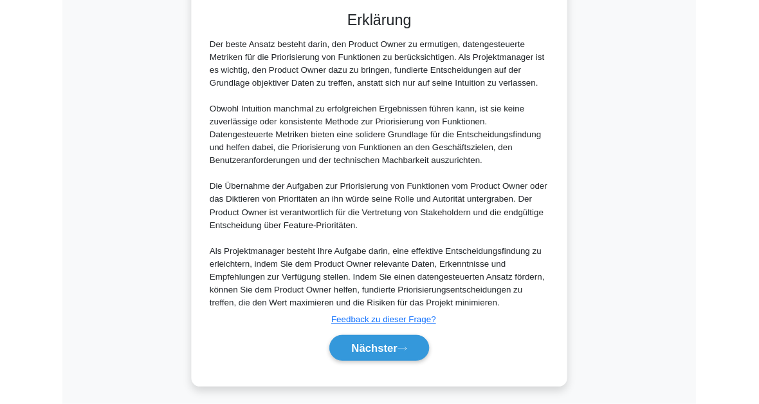
scroll to position [544, 0]
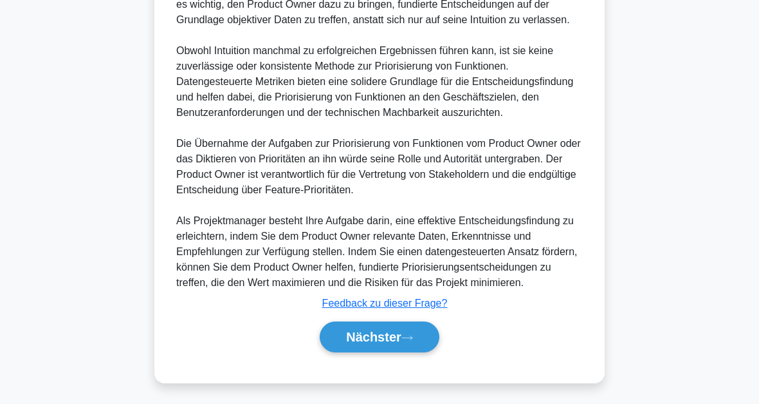
click at [425, 335] on button "Nächster" at bounding box center [380, 336] width 120 height 31
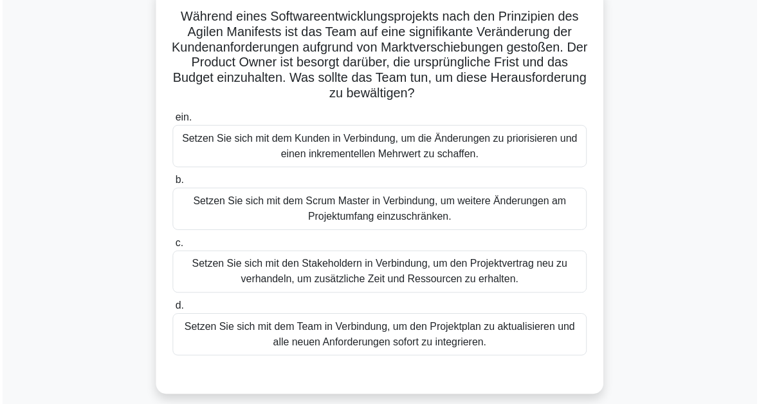
scroll to position [88, 0]
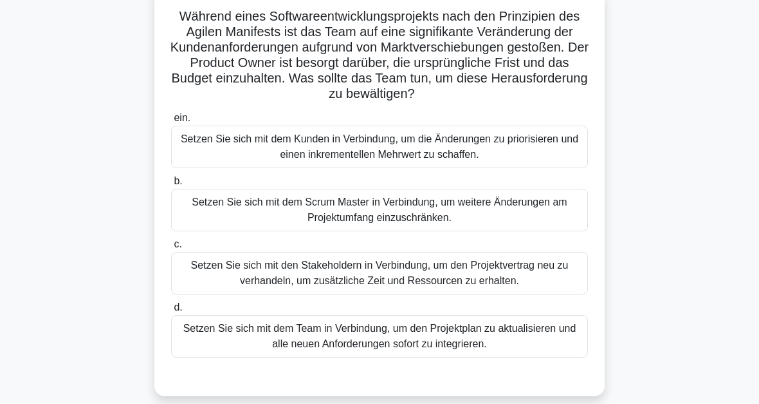
click at [508, 160] on div "Setzen Sie sich mit dem Kunden in Verbindung, um die Änderungen zu priorisieren…" at bounding box center [379, 147] width 417 height 42
click at [171, 122] on input "ein. Setzen Sie sich mit dem Kunden in Verbindung, um die Änderungen zu prioris…" at bounding box center [171, 118] width 0 height 8
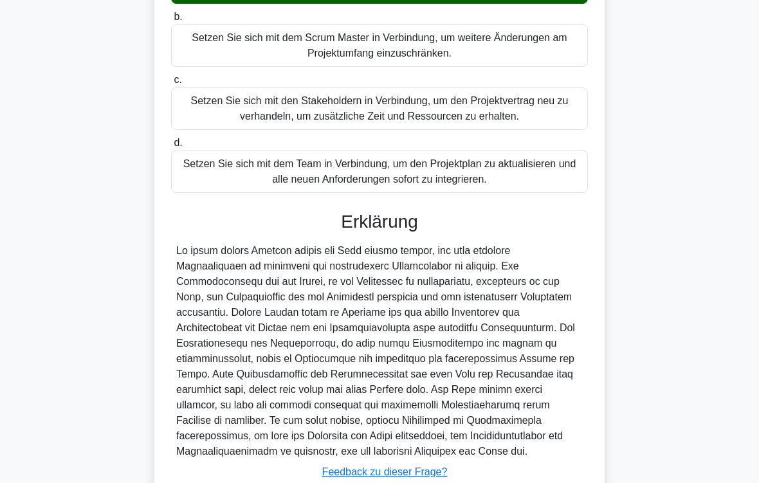
scroll to position [387, 0]
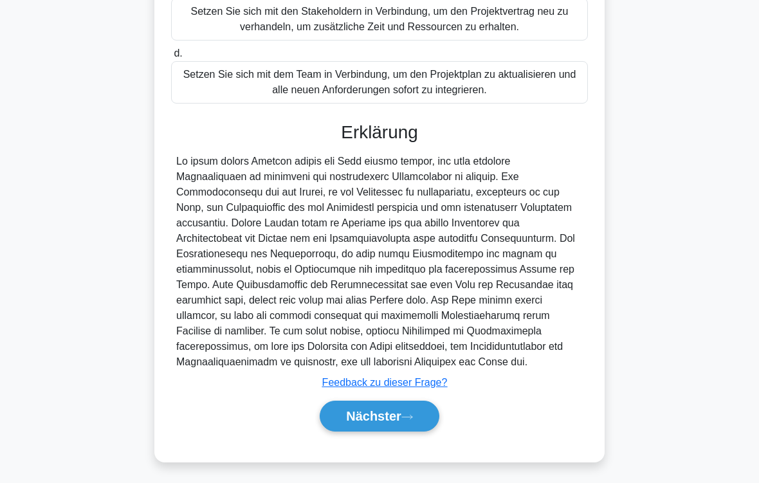
click at [397, 414] on font "Nächster" at bounding box center [373, 416] width 55 height 14
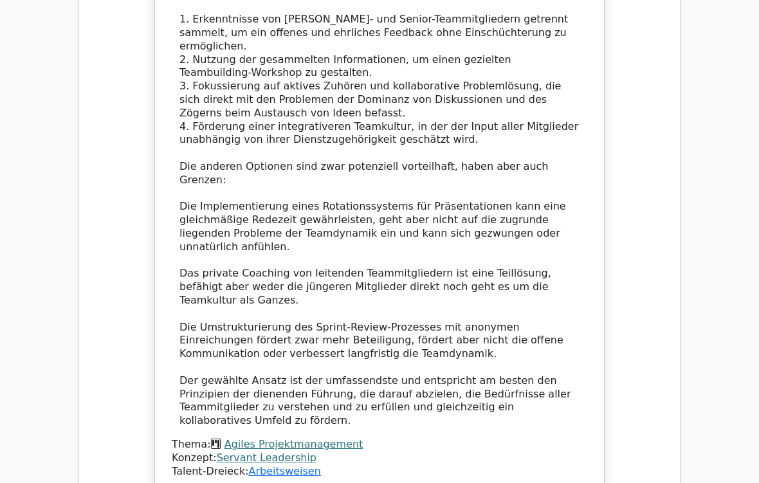
scroll to position [1357, 0]
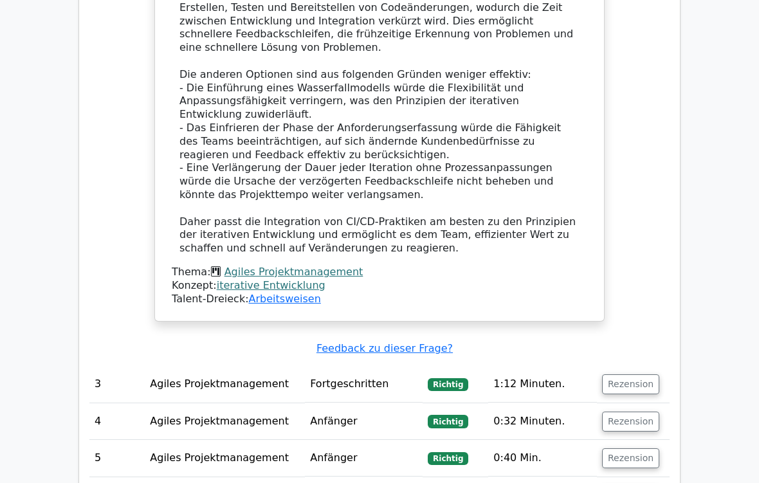
scroll to position [2692, 0]
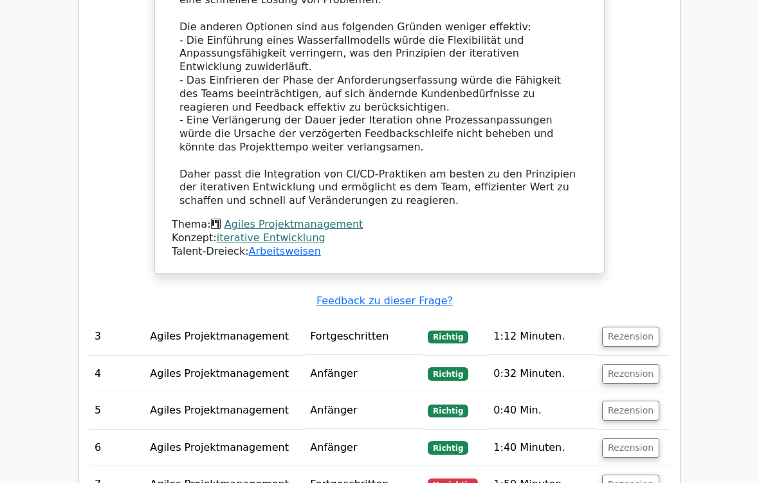
click at [635, 403] on button "Rezension" at bounding box center [630, 485] width 57 height 20
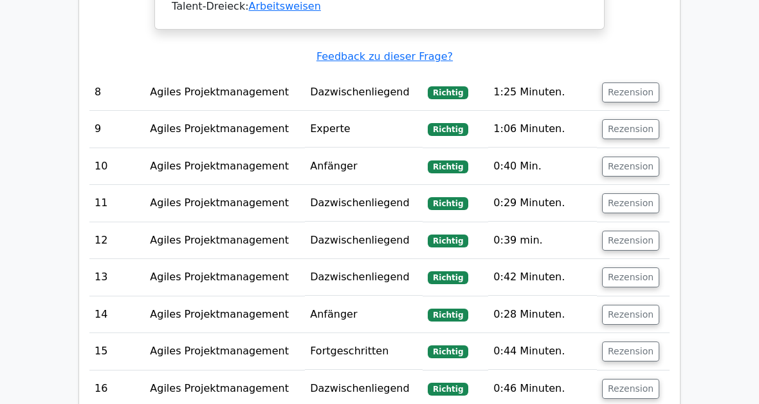
scroll to position [4095, 0]
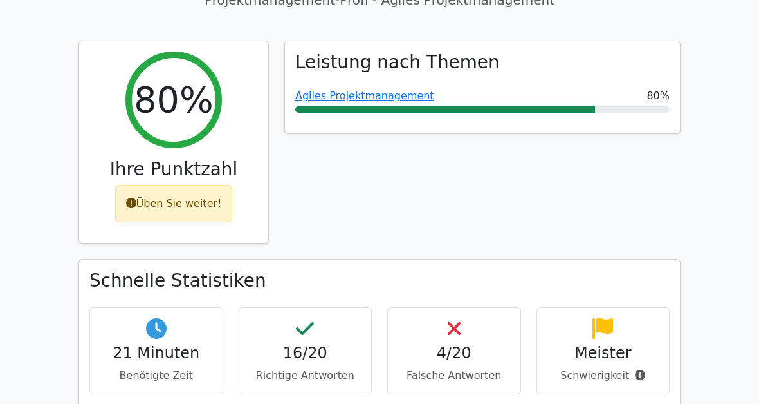
scroll to position [0, 0]
